Goal: Information Seeking & Learning: Understand process/instructions

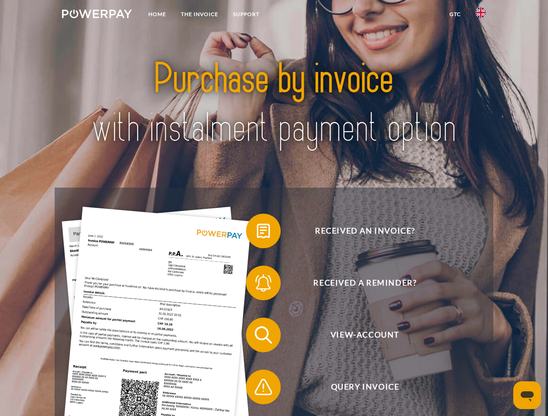
click at [97, 15] on img at bounding box center [97, 14] width 70 height 9
click at [480, 15] on img at bounding box center [480, 12] width 10 height 10
click at [454, 14] on link "GTC" at bounding box center [455, 15] width 26 height 16
click at [257, 233] on span at bounding box center [250, 230] width 43 height 43
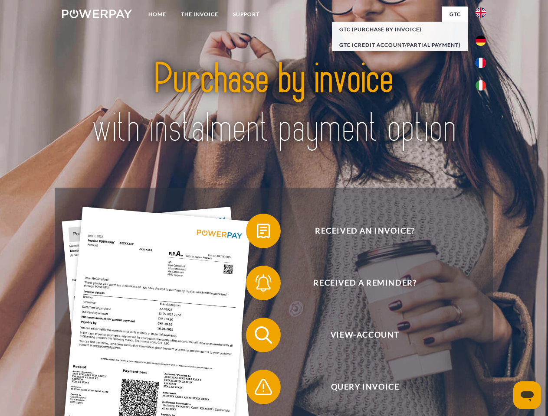
click at [257, 285] on span at bounding box center [250, 282] width 43 height 43
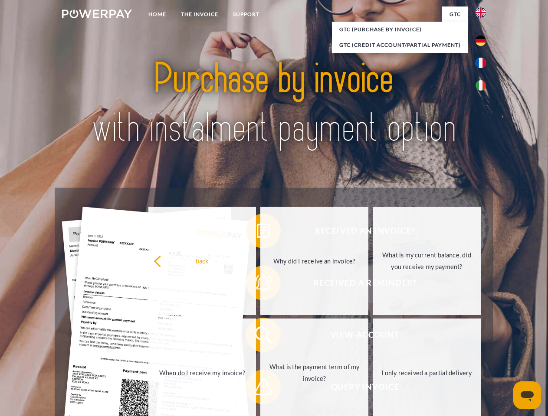
click at [260, 337] on link "What is the payment term of my invoice?" at bounding box center [314, 373] width 108 height 108
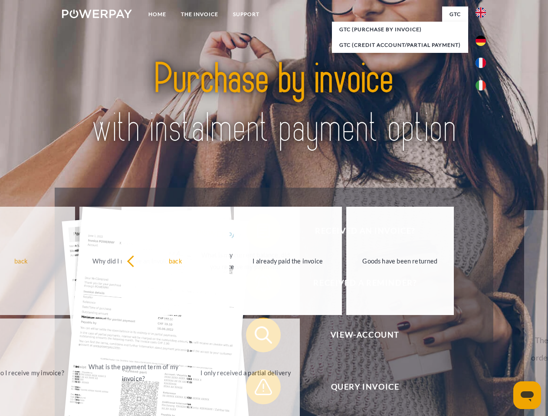
click at [257, 389] on span at bounding box center [250, 387] width 43 height 43
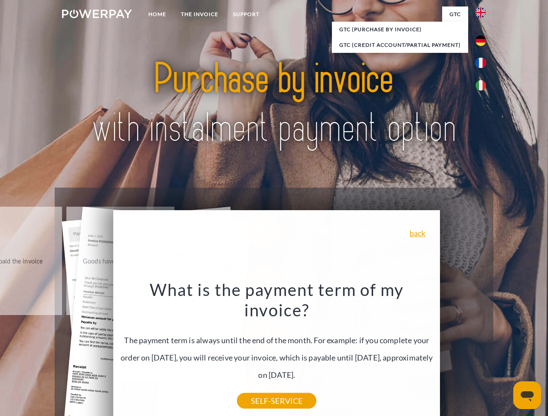
click at [527, 395] on icon "Open messaging window" at bounding box center [526, 397] width 13 height 10
